Goal: Task Accomplishment & Management: Manage account settings

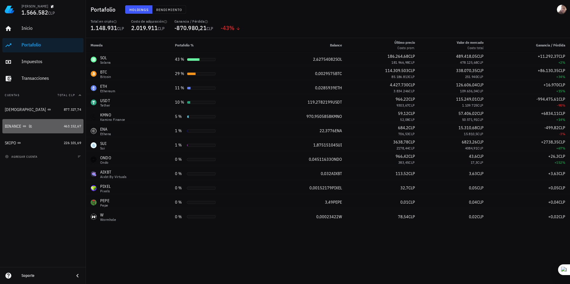
click at [43, 129] on div "BINANCE" at bounding box center [33, 126] width 57 height 13
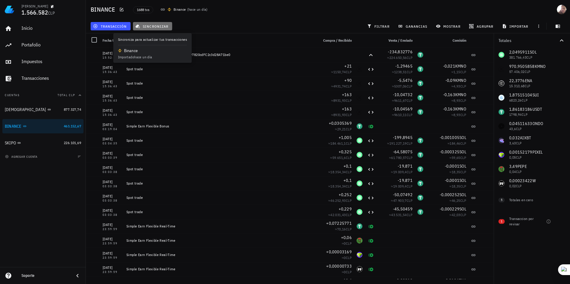
click at [143, 30] on button "sincronizar" at bounding box center [152, 26] width 39 height 8
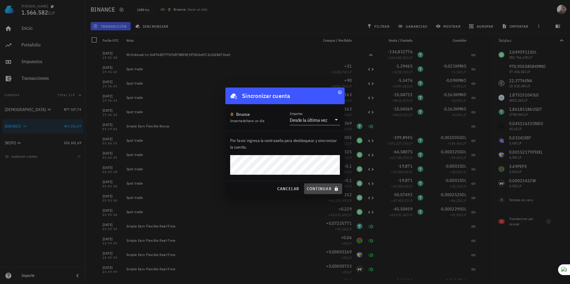
click at [312, 186] on span "continuar" at bounding box center [322, 188] width 33 height 5
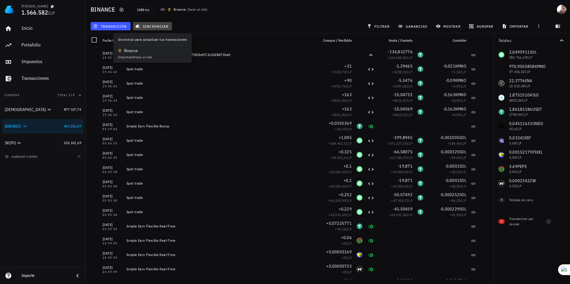
click at [156, 27] on span "sincronizar" at bounding box center [152, 26] width 32 height 5
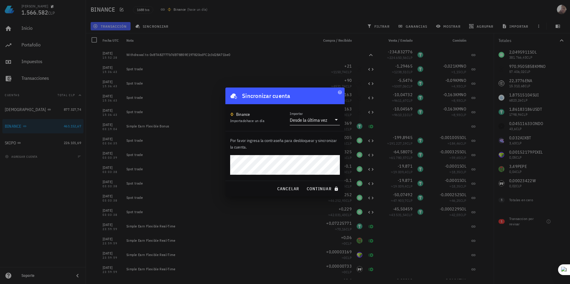
click at [314, 122] on div "Desde la última vez" at bounding box center [309, 120] width 38 height 6
click at [311, 139] on div "Toda la historia" at bounding box center [314, 139] width 41 height 6
click at [317, 188] on span "continuar" at bounding box center [322, 188] width 33 height 5
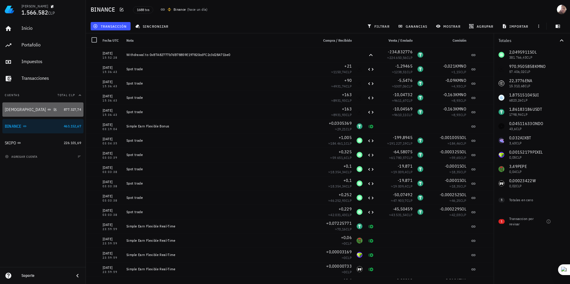
click at [41, 112] on div "[DEMOGRAPHIC_DATA]" at bounding box center [33, 110] width 57 height 6
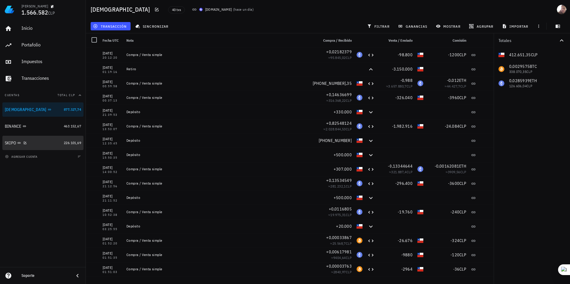
click at [49, 138] on div "SKIPO" at bounding box center [33, 143] width 57 height 13
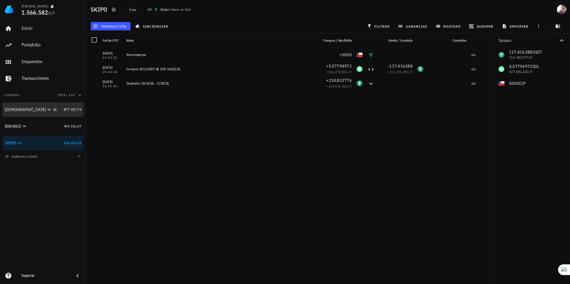
click at [49, 106] on div "[DEMOGRAPHIC_DATA]" at bounding box center [33, 109] width 57 height 13
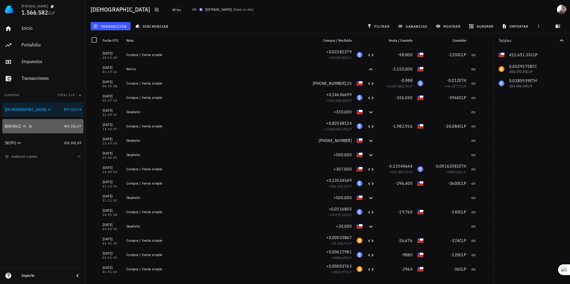
click at [64, 129] on div "463.152,67" at bounding box center [72, 126] width 17 height 6
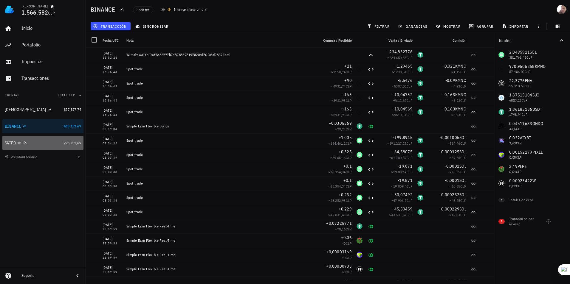
click at [57, 142] on div "SKIPO" at bounding box center [33, 143] width 57 height 6
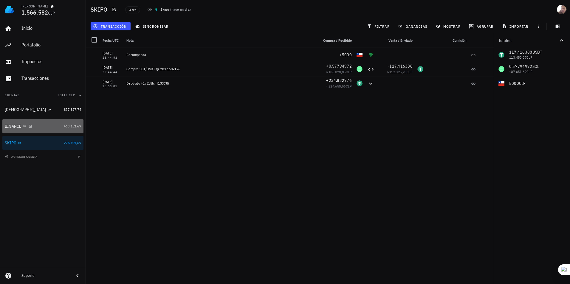
click at [57, 129] on div "BINANCE" at bounding box center [33, 126] width 57 height 13
